Goal: Transaction & Acquisition: Book appointment/travel/reservation

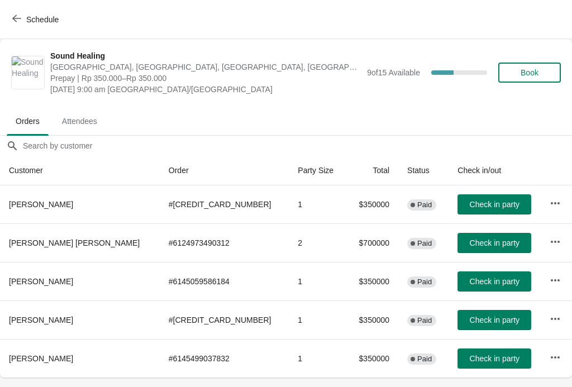
click at [18, 25] on button "Schedule" at bounding box center [37, 19] width 62 height 20
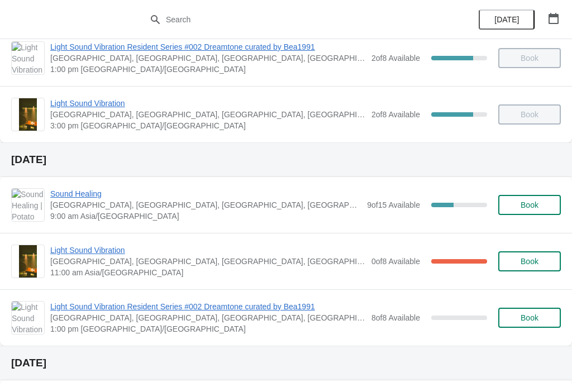
scroll to position [129, 0]
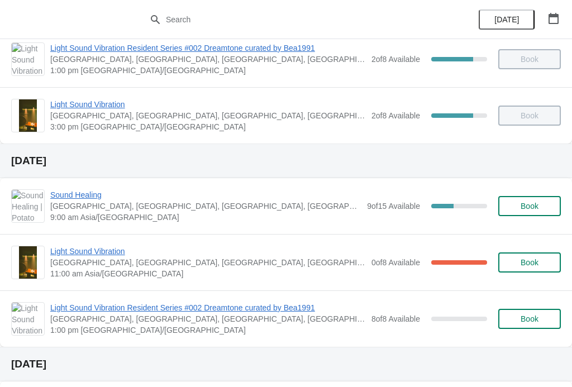
click at [82, 195] on span "Sound Healing" at bounding box center [205, 194] width 311 height 11
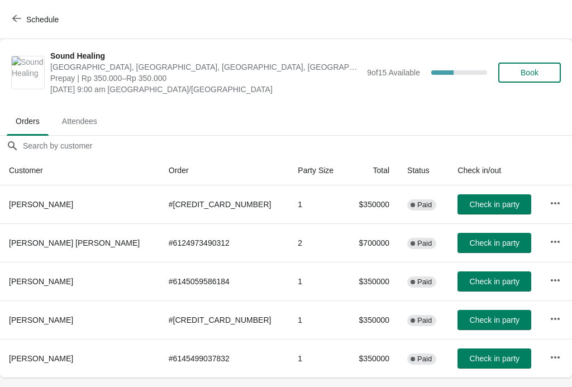
scroll to position [0, 0]
click at [530, 66] on button "Book" at bounding box center [529, 73] width 63 height 20
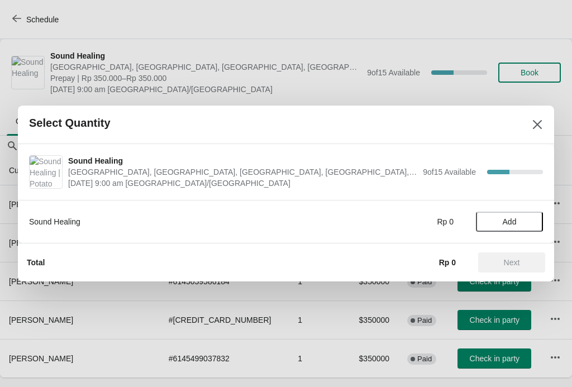
click at [511, 219] on span "Add" at bounding box center [510, 221] width 14 height 9
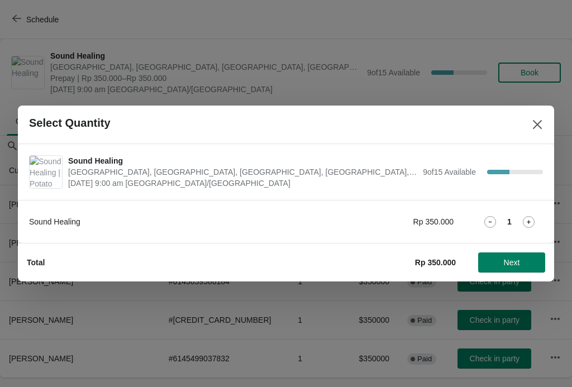
click at [532, 216] on icon at bounding box center [529, 222] width 12 height 12
click at [501, 264] on span "Next" at bounding box center [511, 262] width 49 height 9
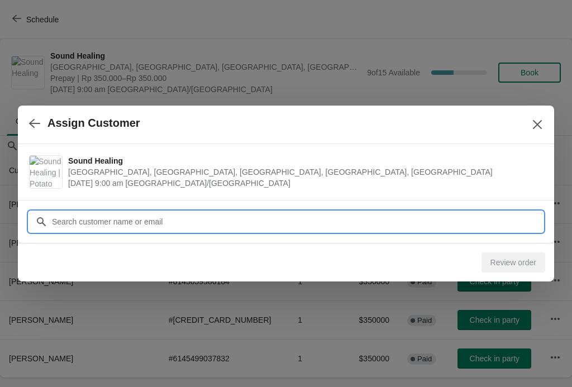
click at [316, 221] on input "Customer" at bounding box center [297, 222] width 492 height 20
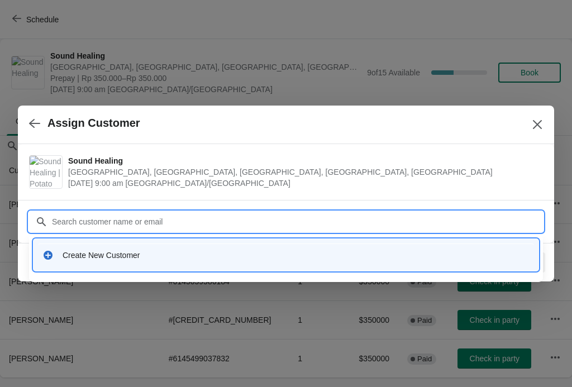
click at [101, 258] on div "Create New Customer" at bounding box center [296, 255] width 467 height 11
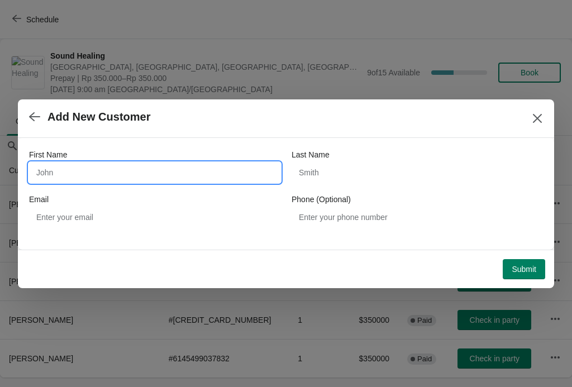
click at [131, 171] on input "First Name" at bounding box center [154, 173] width 251 height 20
type input "Rexy"
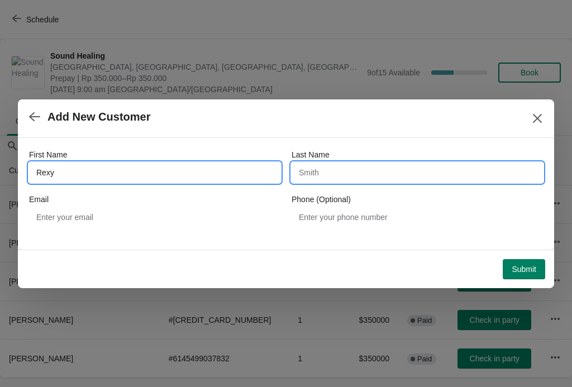
click at [353, 165] on input "Last Name" at bounding box center [417, 173] width 251 height 20
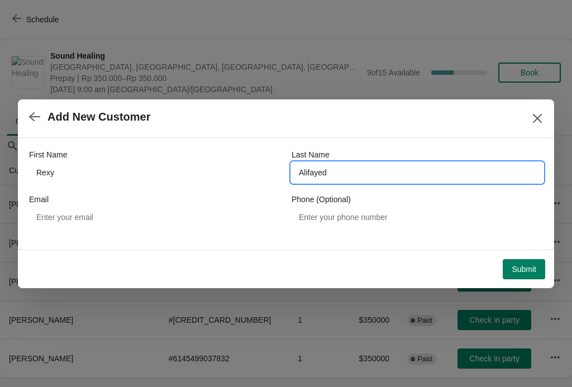
type input "Alifayed"
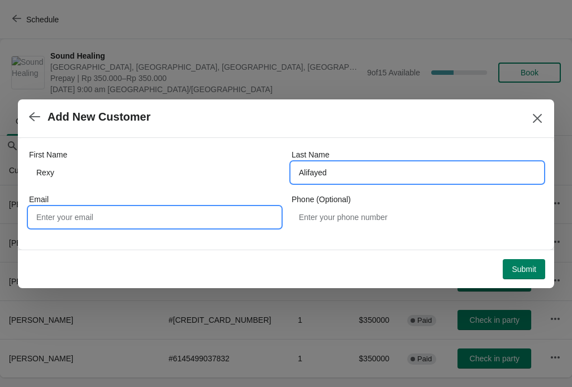
click at [78, 220] on input "Email" at bounding box center [154, 217] width 251 height 20
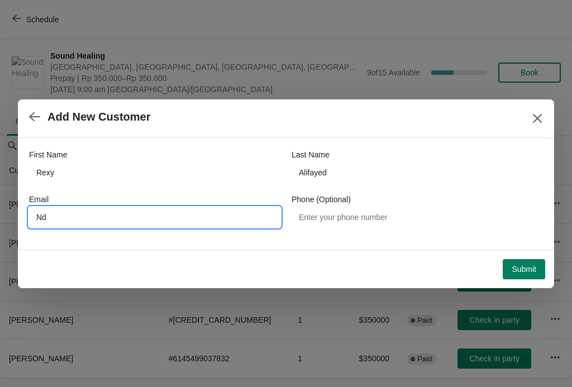
type input "N"
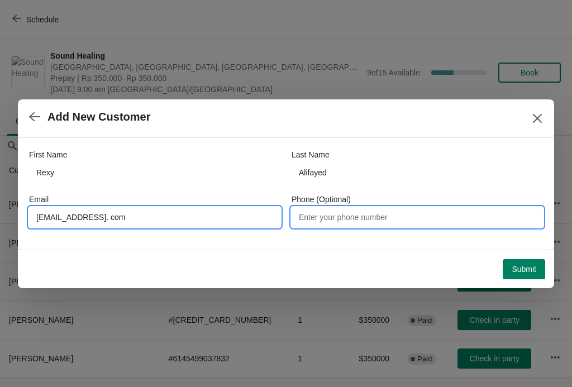
click at [398, 215] on input "Phone (Optional)" at bounding box center [417, 217] width 251 height 20
click at [101, 215] on input "ndysmara@yahoo. com" at bounding box center [154, 217] width 251 height 20
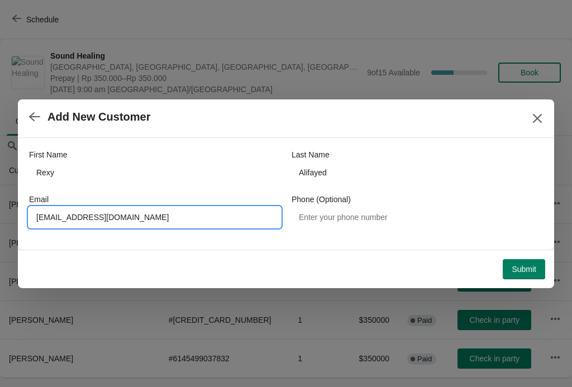
type input "ndysmara@yahoo.com"
click at [520, 266] on span "Submit" at bounding box center [524, 269] width 25 height 9
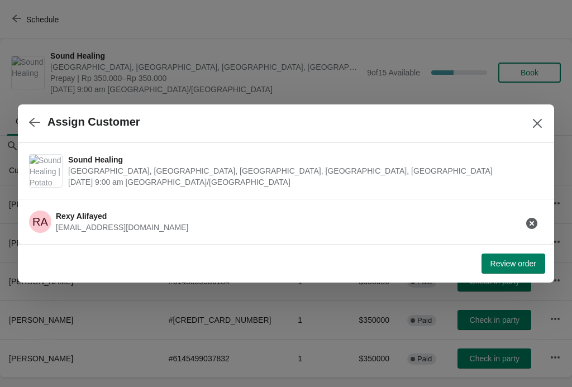
click at [516, 260] on span "Review order" at bounding box center [514, 263] width 46 height 9
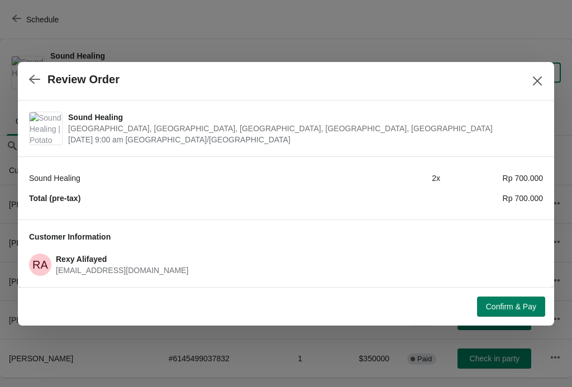
click at [517, 302] on span "Confirm & Pay" at bounding box center [511, 306] width 50 height 9
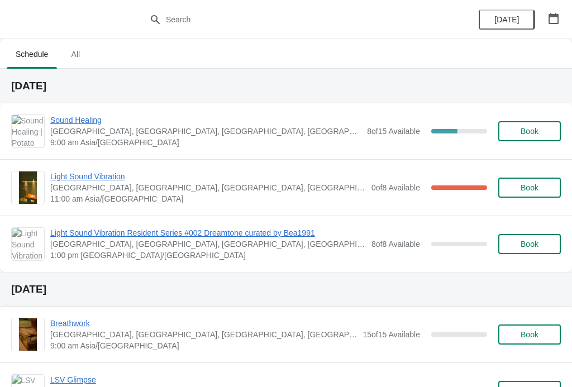
click at [74, 117] on span "Sound Healing" at bounding box center [205, 120] width 311 height 11
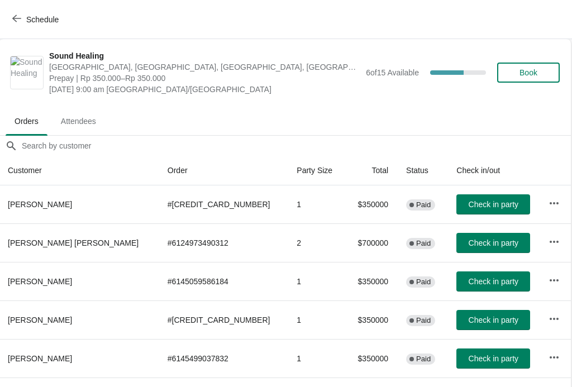
scroll to position [0, 1]
click at [15, 14] on icon "button" at bounding box center [16, 18] width 9 height 9
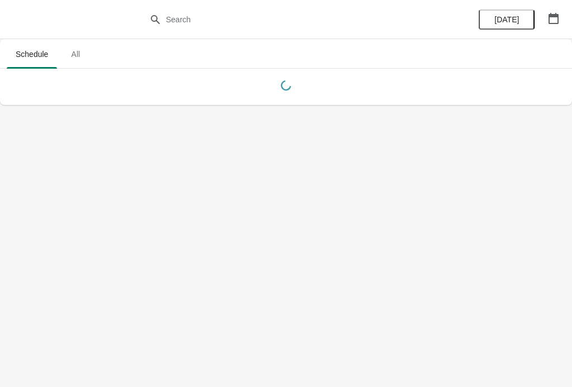
scroll to position [0, 0]
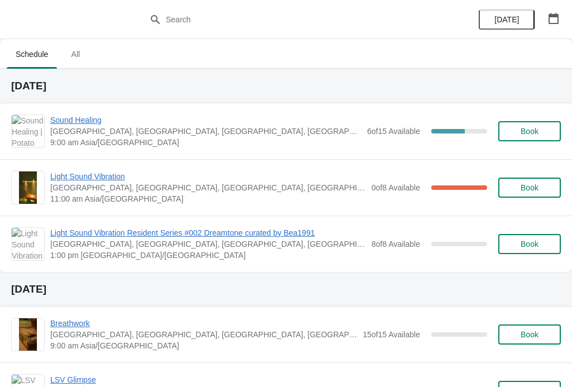
click at [80, 122] on span "Sound Healing" at bounding box center [205, 120] width 311 height 11
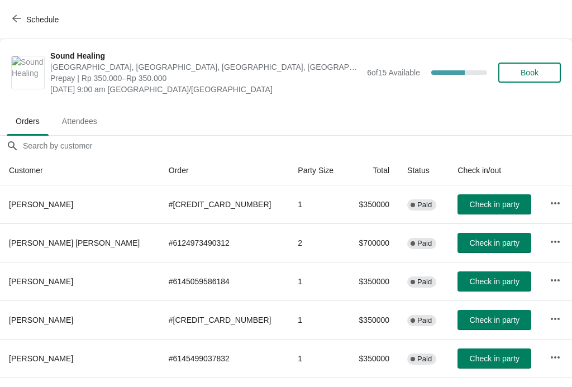
click at [482, 202] on span "Check in party" at bounding box center [495, 204] width 50 height 9
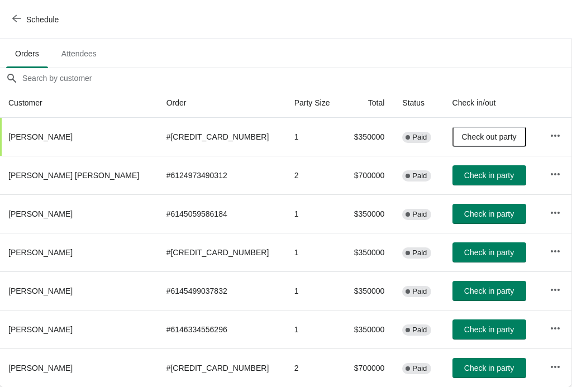
scroll to position [68, 1]
click at [551, 364] on icon "button" at bounding box center [555, 367] width 11 height 11
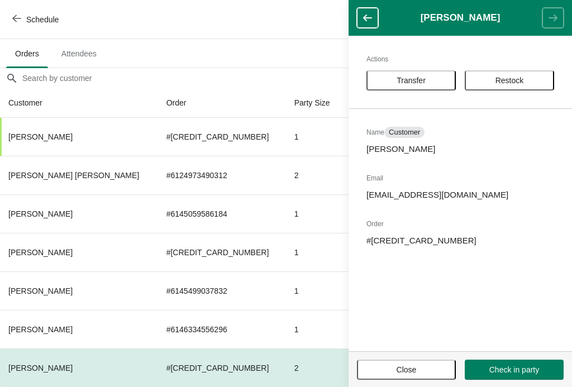
click at [422, 368] on span "Close" at bounding box center [406, 369] width 79 height 9
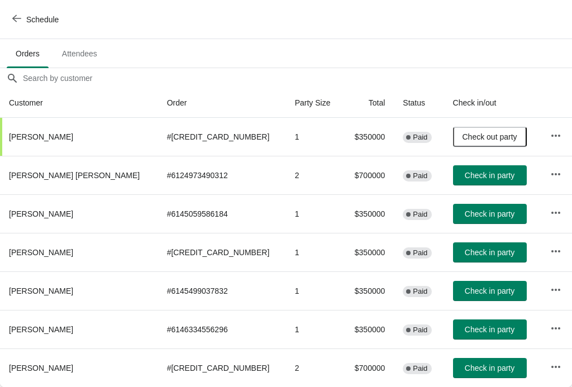
scroll to position [68, 0]
click at [465, 293] on span "Check in party" at bounding box center [490, 291] width 50 height 9
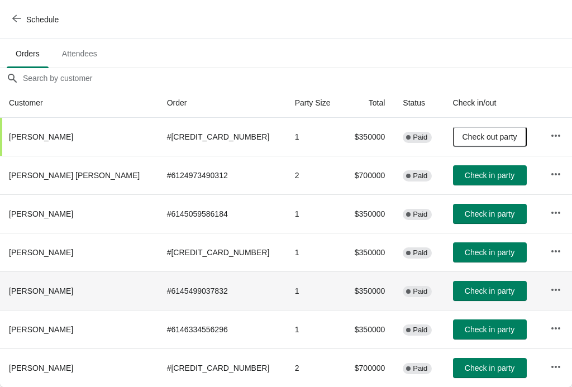
click at [467, 253] on span "Check in party" at bounding box center [490, 252] width 50 height 9
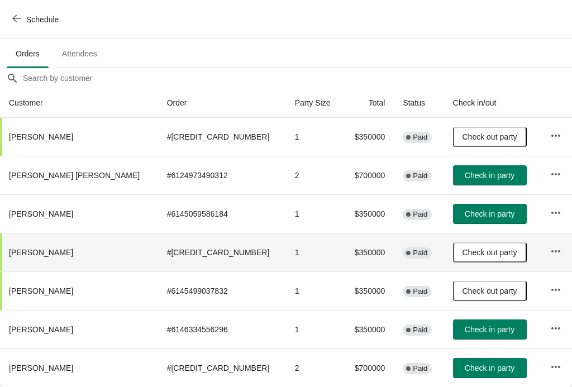
click at [19, 13] on button "Schedule" at bounding box center [37, 19] width 62 height 20
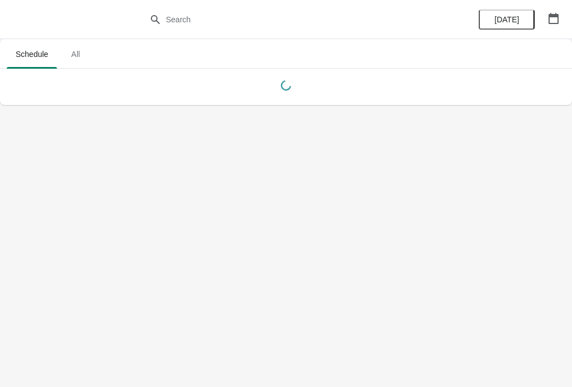
scroll to position [0, 0]
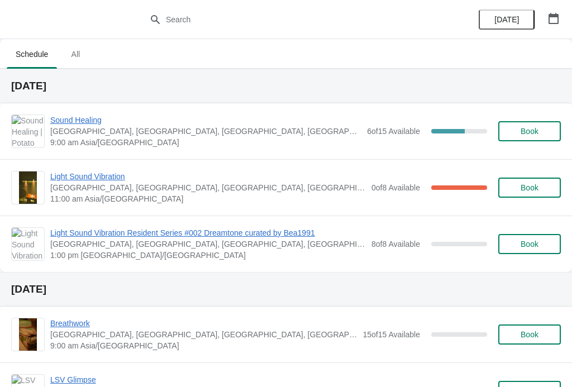
click at [68, 123] on span "Sound Healing" at bounding box center [205, 120] width 311 height 11
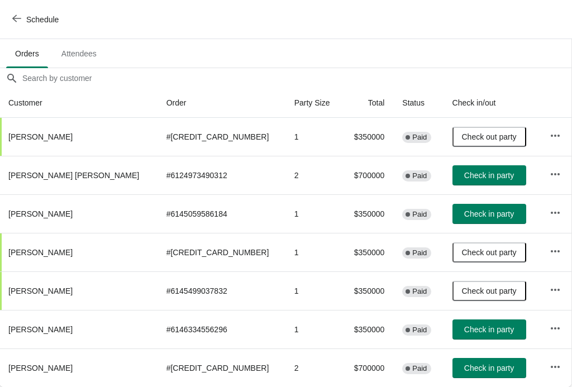
scroll to position [68, 1]
click at [468, 215] on span "Check in party" at bounding box center [489, 214] width 50 height 9
click at [470, 170] on button "Check in party" at bounding box center [490, 175] width 74 height 20
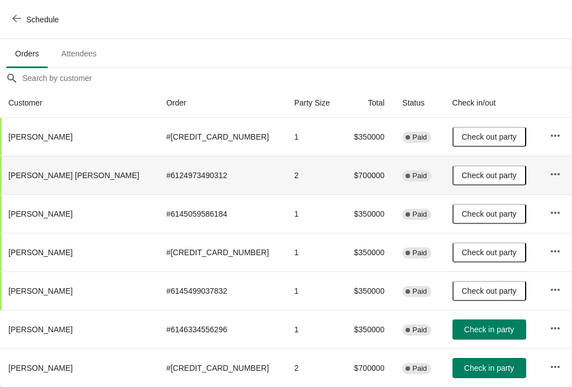
click at [470, 330] on span "Check in party" at bounding box center [489, 329] width 50 height 9
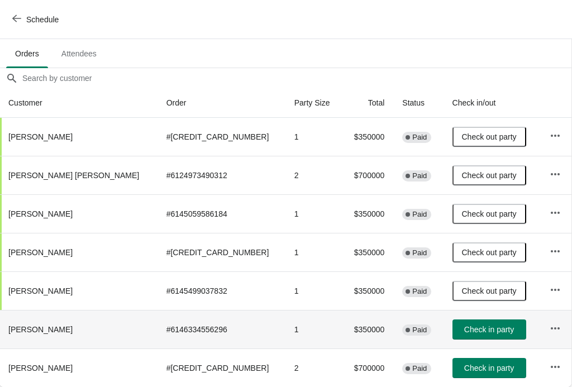
click at [464, 329] on span "Check in party" at bounding box center [489, 329] width 50 height 9
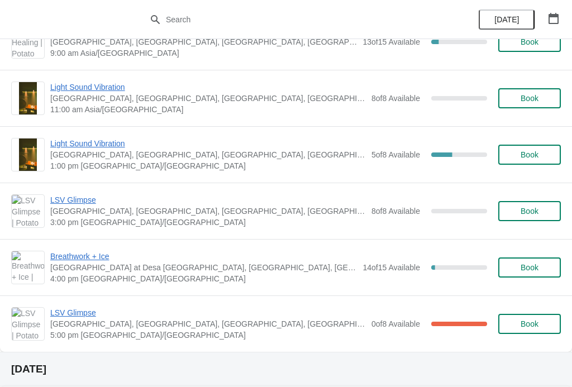
scroll to position [665, 0]
click at [525, 268] on span "Book" at bounding box center [530, 268] width 18 height 9
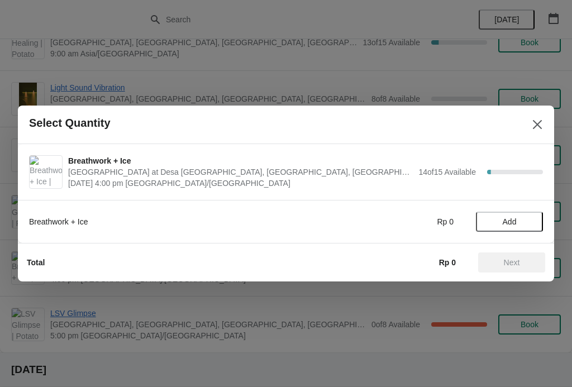
click at [517, 220] on span "Add" at bounding box center [510, 221] width 14 height 9
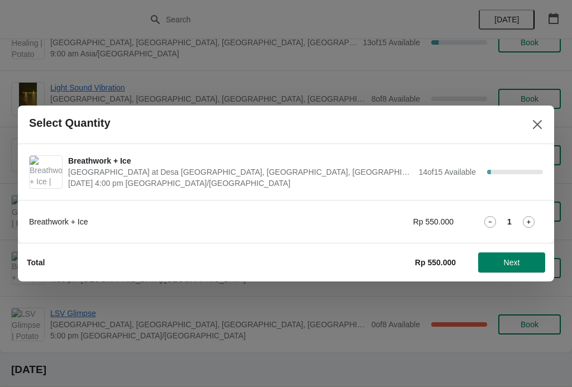
click at [518, 264] on span "Next" at bounding box center [512, 262] width 16 height 9
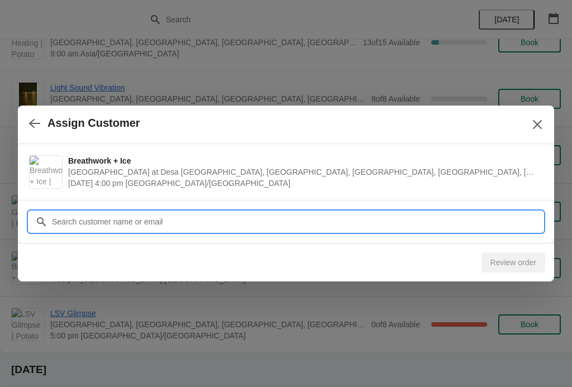
click at [451, 221] on input "Customer" at bounding box center [297, 222] width 492 height 20
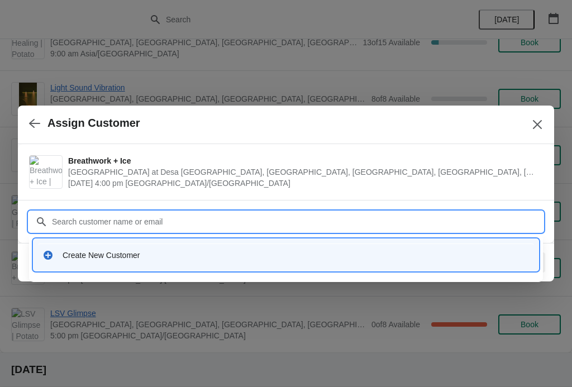
click at [397, 255] on div "Create New Customer" at bounding box center [296, 255] width 467 height 11
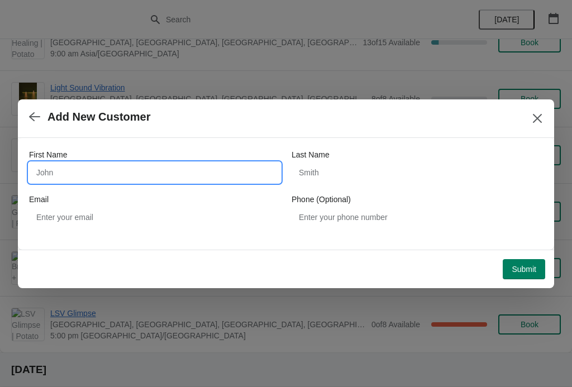
click at [198, 171] on input "First Name" at bounding box center [154, 173] width 251 height 20
type input "Grace"
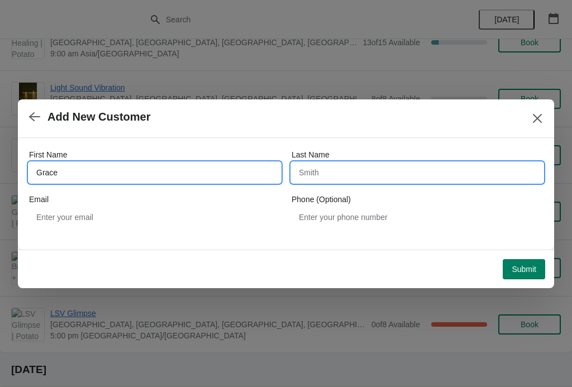
click at [384, 164] on input "Last Name" at bounding box center [417, 173] width 251 height 20
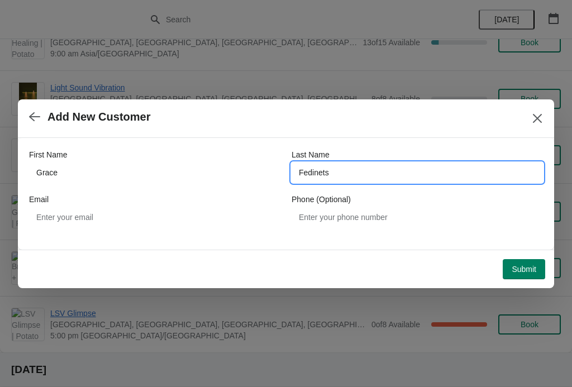
type input "Fedinets"
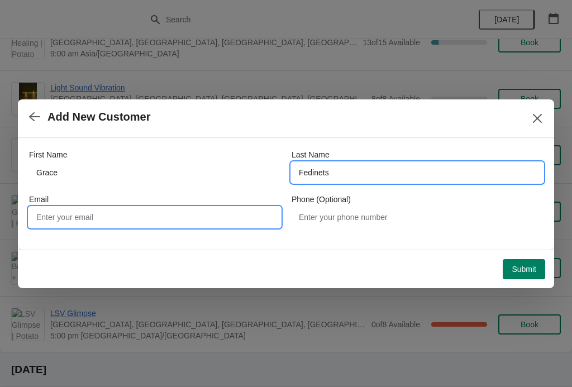
click at [182, 215] on input "Email" at bounding box center [154, 217] width 251 height 20
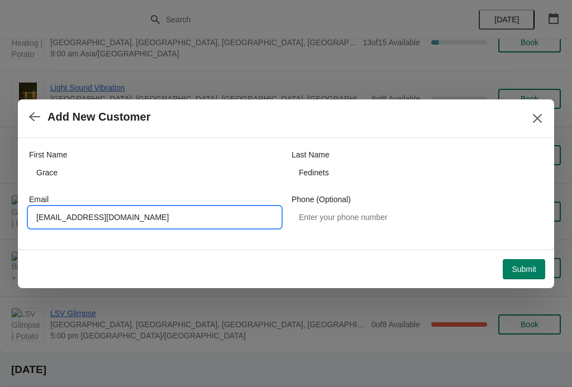
type input "[EMAIL_ADDRESS][DOMAIN_NAME]"
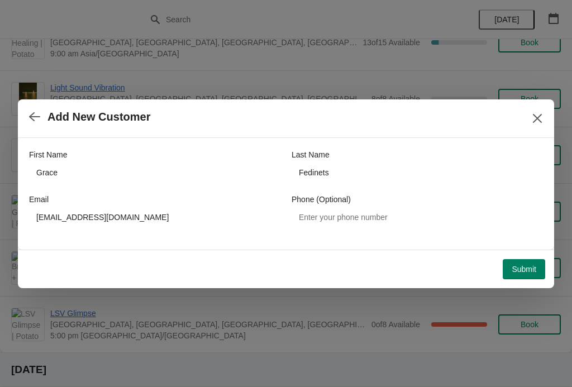
click at [529, 265] on span "Submit" at bounding box center [524, 269] width 25 height 9
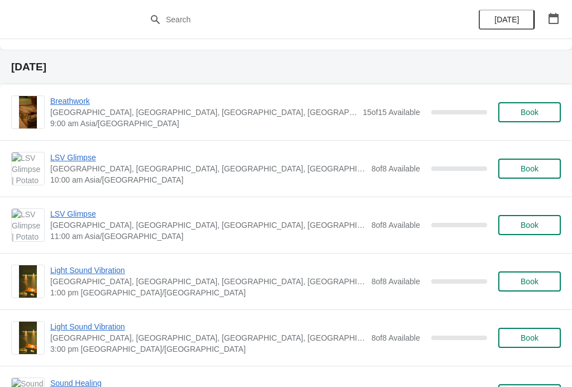
scroll to position [224, 0]
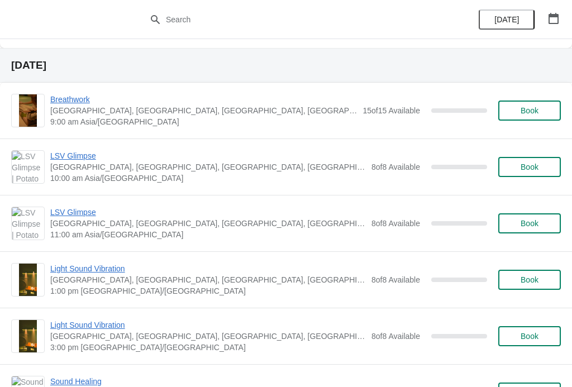
click at [88, 161] on span "LSV Glimpse" at bounding box center [208, 155] width 316 height 11
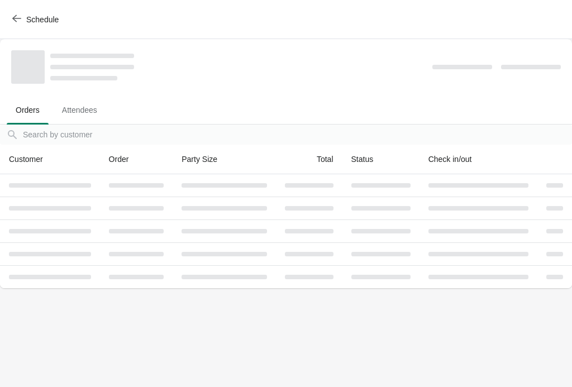
scroll to position [0, 0]
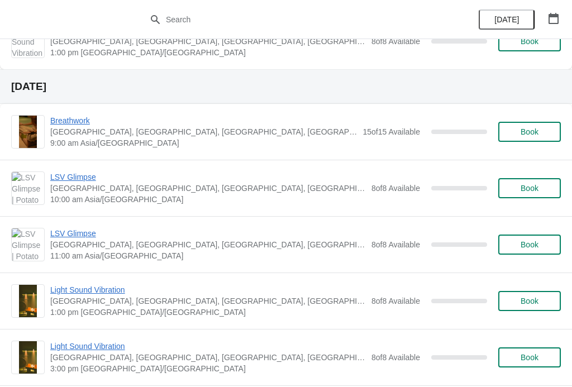
scroll to position [216, 0]
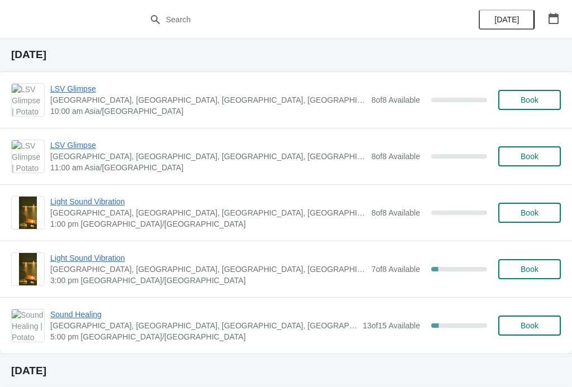
scroll to position [987, 0]
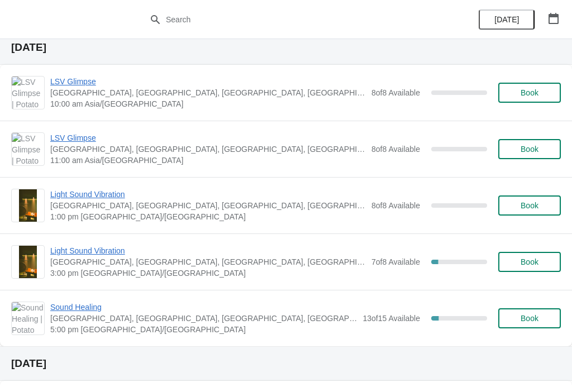
click at [521, 260] on span "Book" at bounding box center [530, 262] width 18 height 9
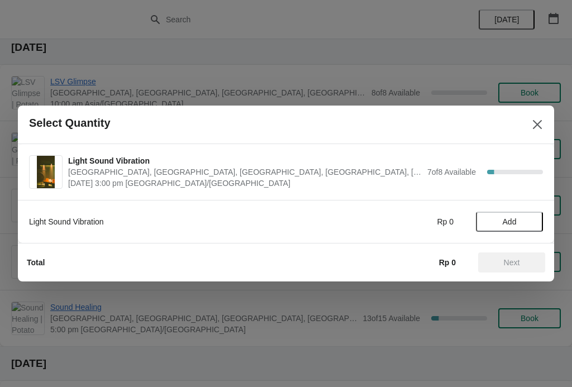
click at [516, 218] on span "Add" at bounding box center [510, 221] width 14 height 9
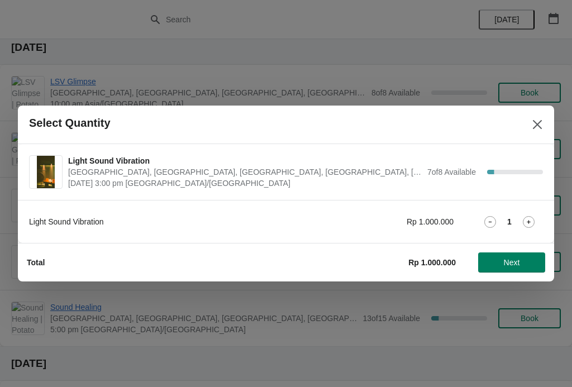
click at [515, 261] on span "Next" at bounding box center [512, 262] width 16 height 9
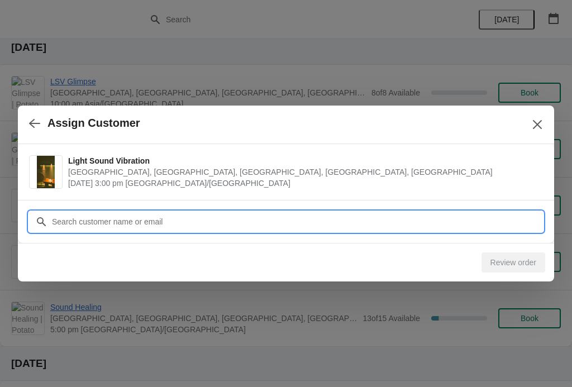
click at [283, 213] on input "Customer" at bounding box center [297, 222] width 492 height 20
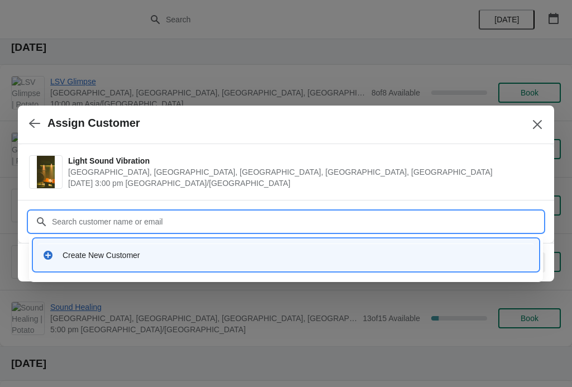
click at [284, 246] on div "Create New Customer" at bounding box center [286, 255] width 496 height 23
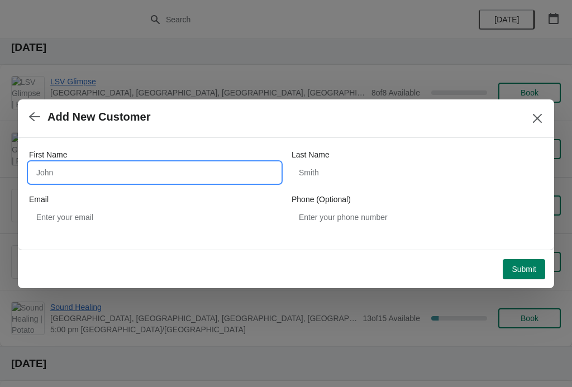
click at [206, 169] on input "First Name" at bounding box center [154, 173] width 251 height 20
type input "Grace"
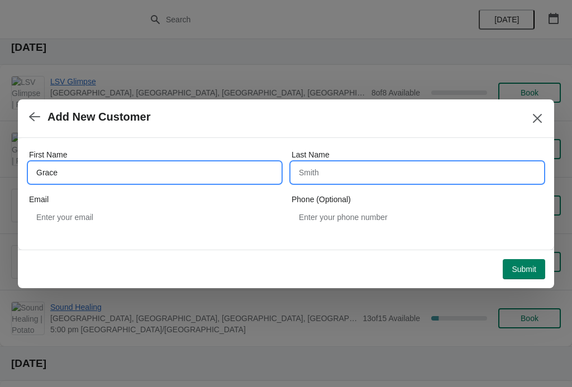
click at [369, 178] on input "Last Name" at bounding box center [417, 173] width 251 height 20
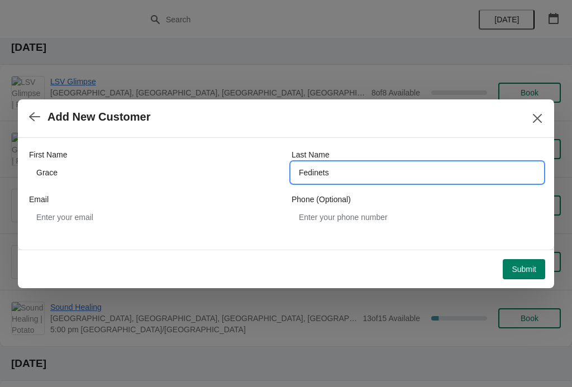
type input "Fedinets"
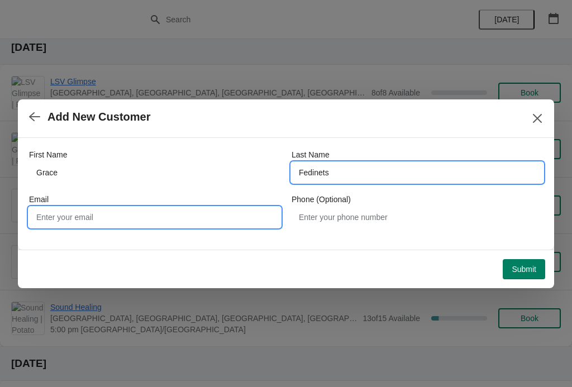
click at [187, 219] on input "Email" at bounding box center [154, 217] width 251 height 20
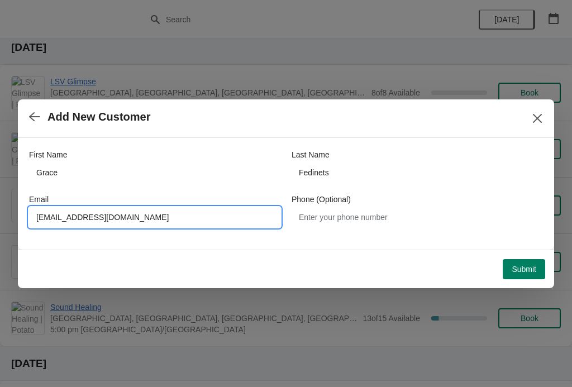
type input "Gracefedinets@gmail.com"
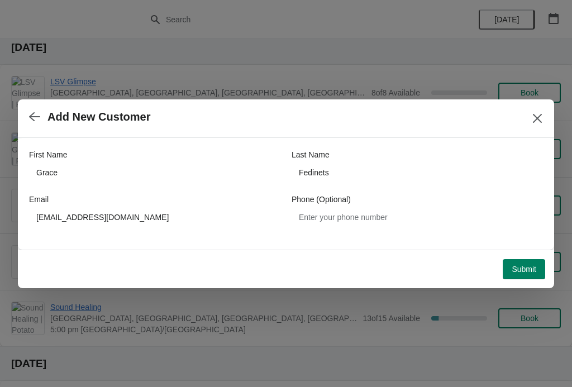
click at [521, 261] on button "Submit" at bounding box center [524, 269] width 42 height 20
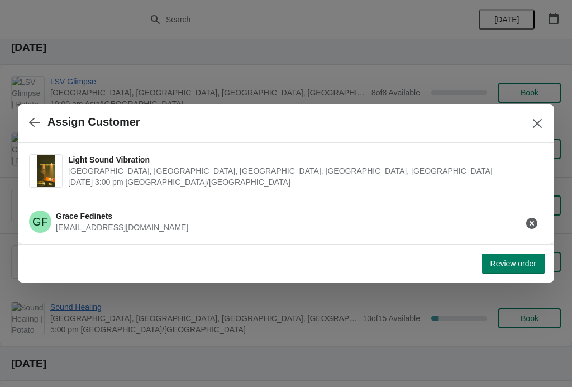
click at [519, 264] on span "Review order" at bounding box center [514, 263] width 46 height 9
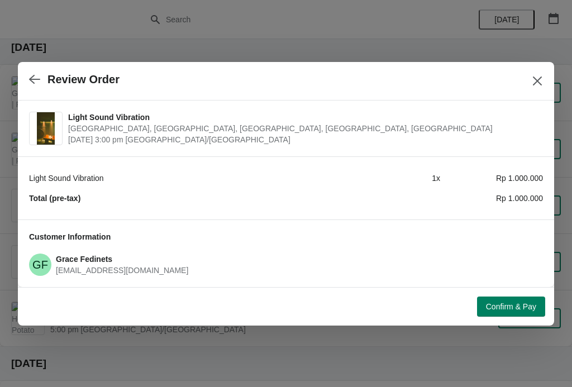
click at [519, 302] on span "Confirm & Pay" at bounding box center [511, 306] width 50 height 9
